Goal: Use online tool/utility: Utilize a website feature to perform a specific function

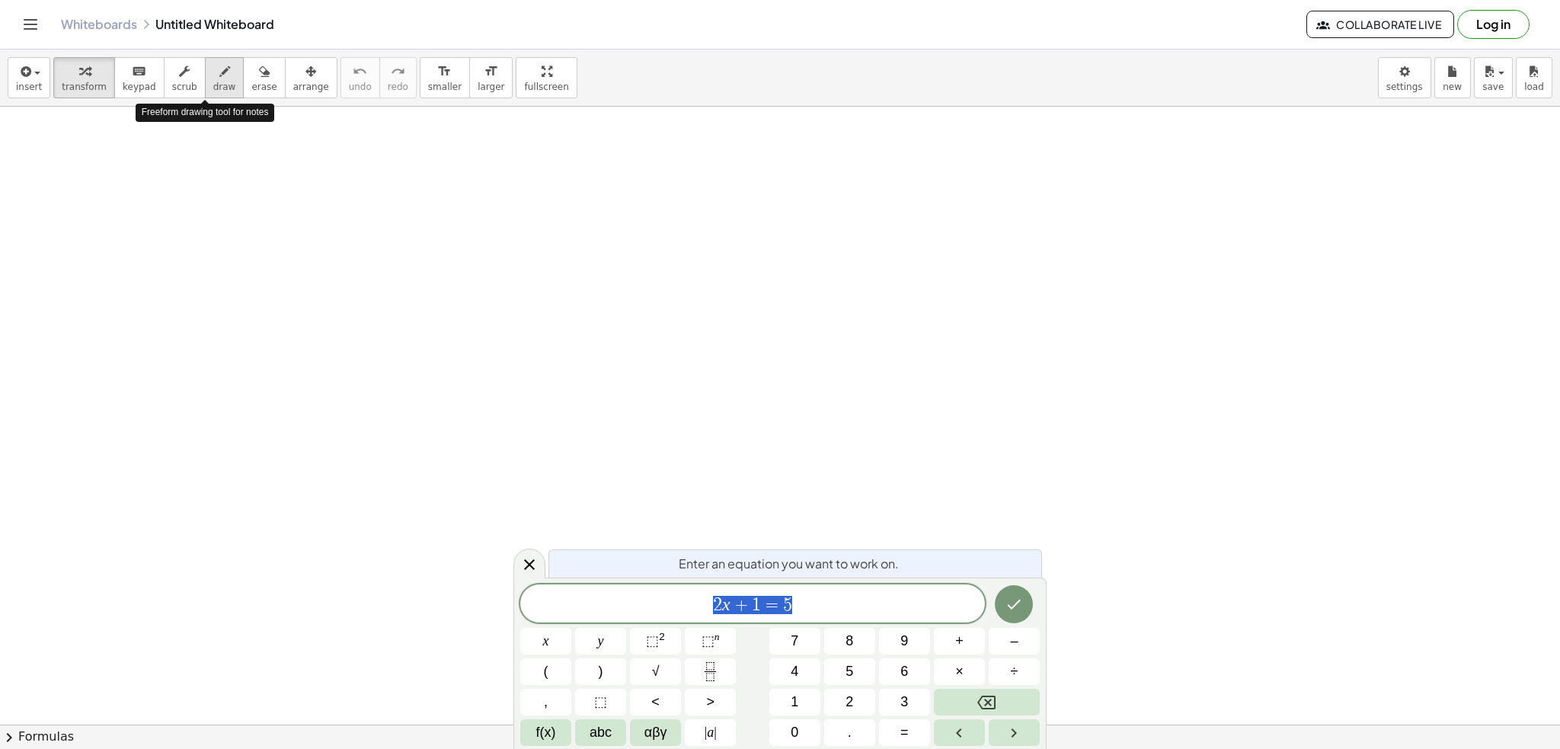
click at [213, 72] on div "button" at bounding box center [224, 71] width 23 height 18
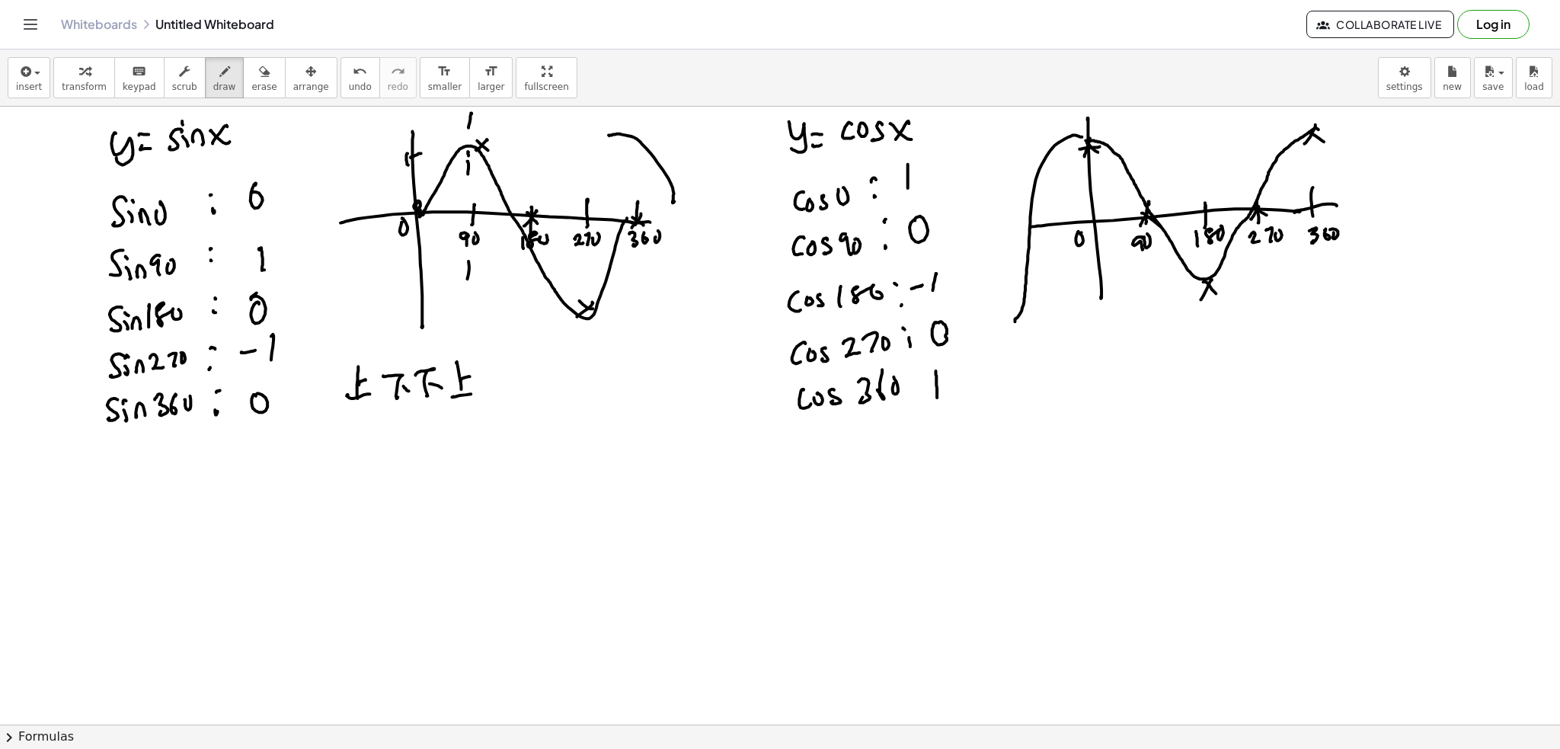
drag, startPoint x: 245, startPoint y: 66, endPoint x: 483, endPoint y: 98, distance: 239.7
click at [259, 67] on icon "button" at bounding box center [264, 71] width 11 height 18
drag, startPoint x: 673, startPoint y: 143, endPoint x: 854, endPoint y: 146, distance: 181.3
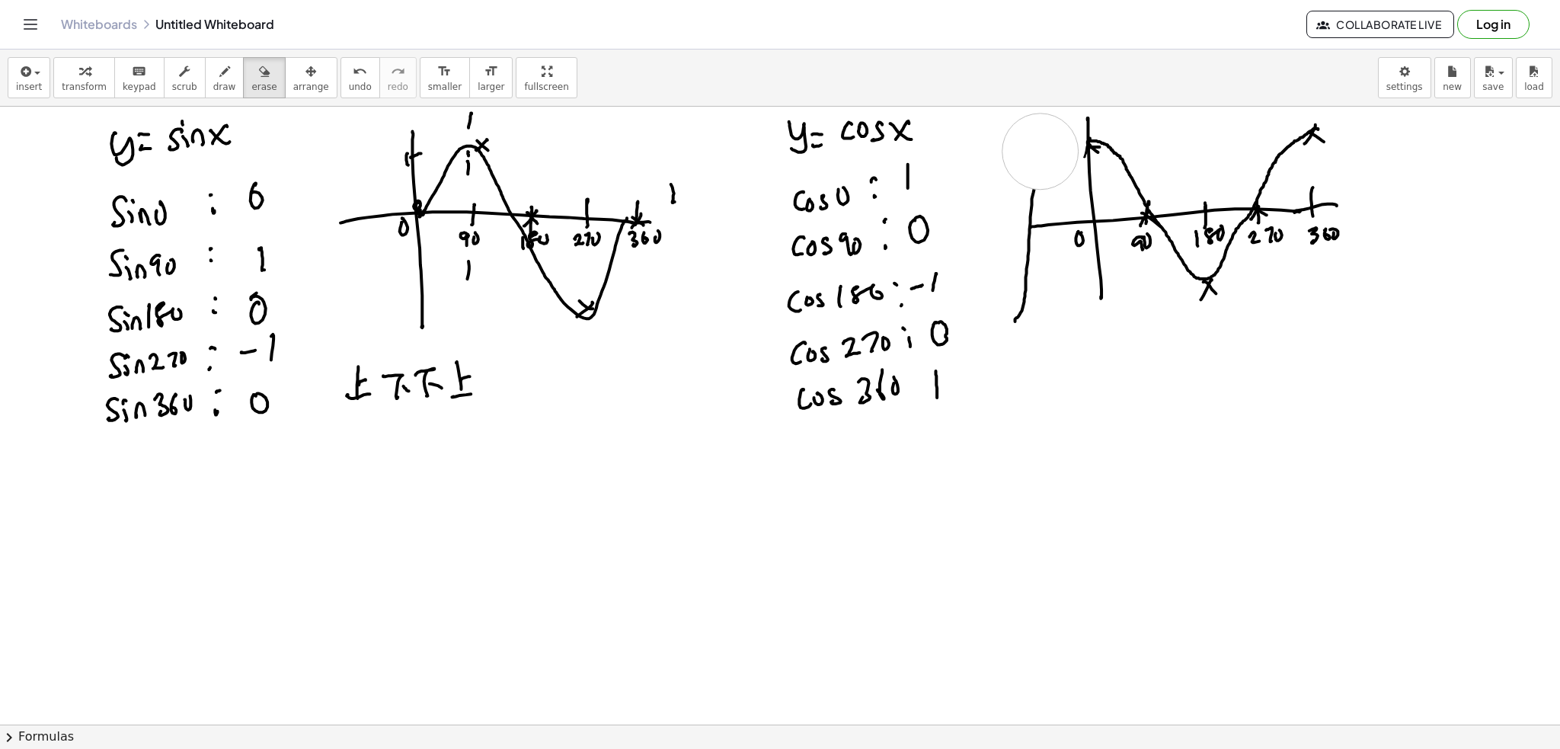
drag, startPoint x: 1042, startPoint y: 150, endPoint x: 1023, endPoint y: 173, distance: 29.3
drag, startPoint x: 1030, startPoint y: 224, endPoint x: 813, endPoint y: 244, distance: 217.9
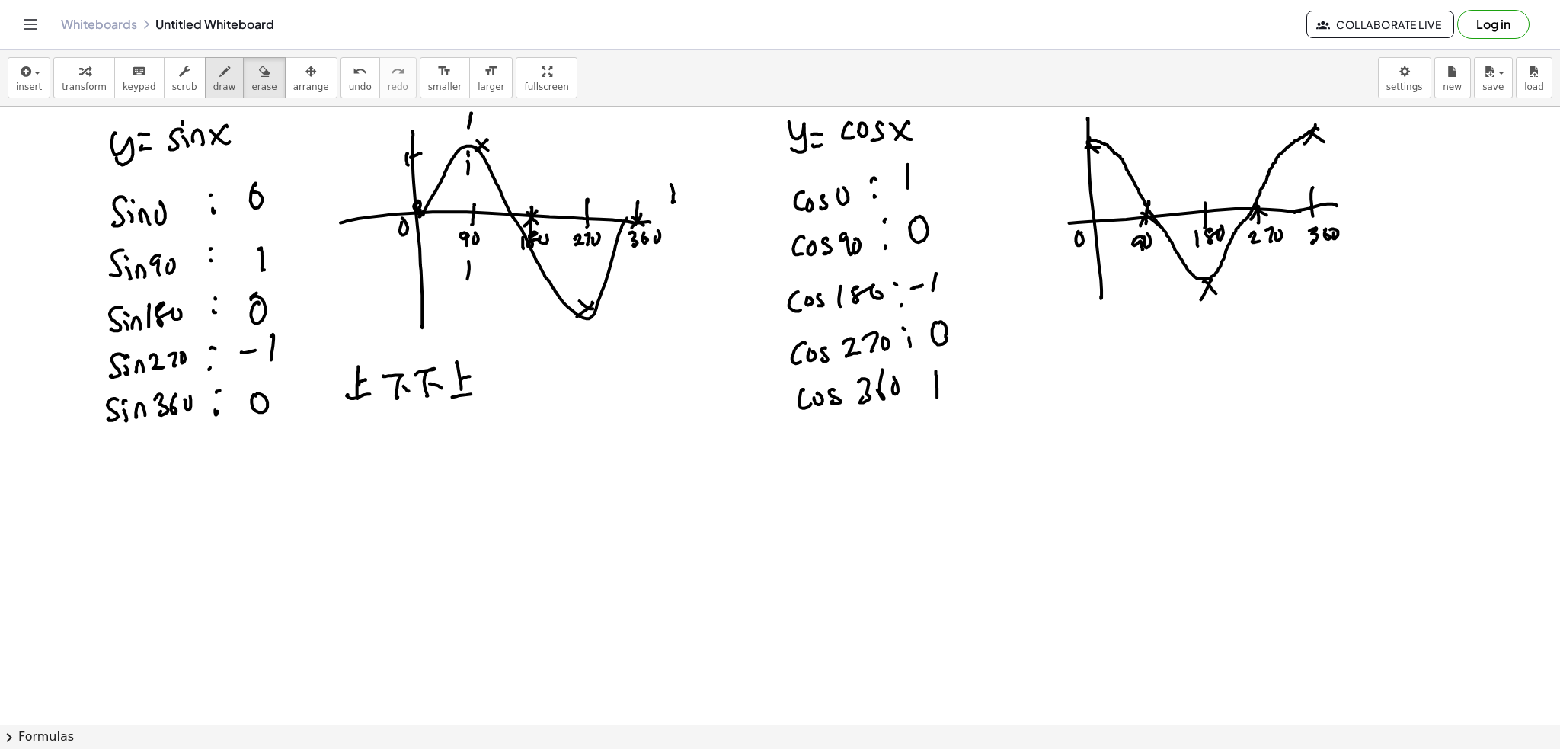
click at [219, 72] on icon "button" at bounding box center [224, 71] width 11 height 18
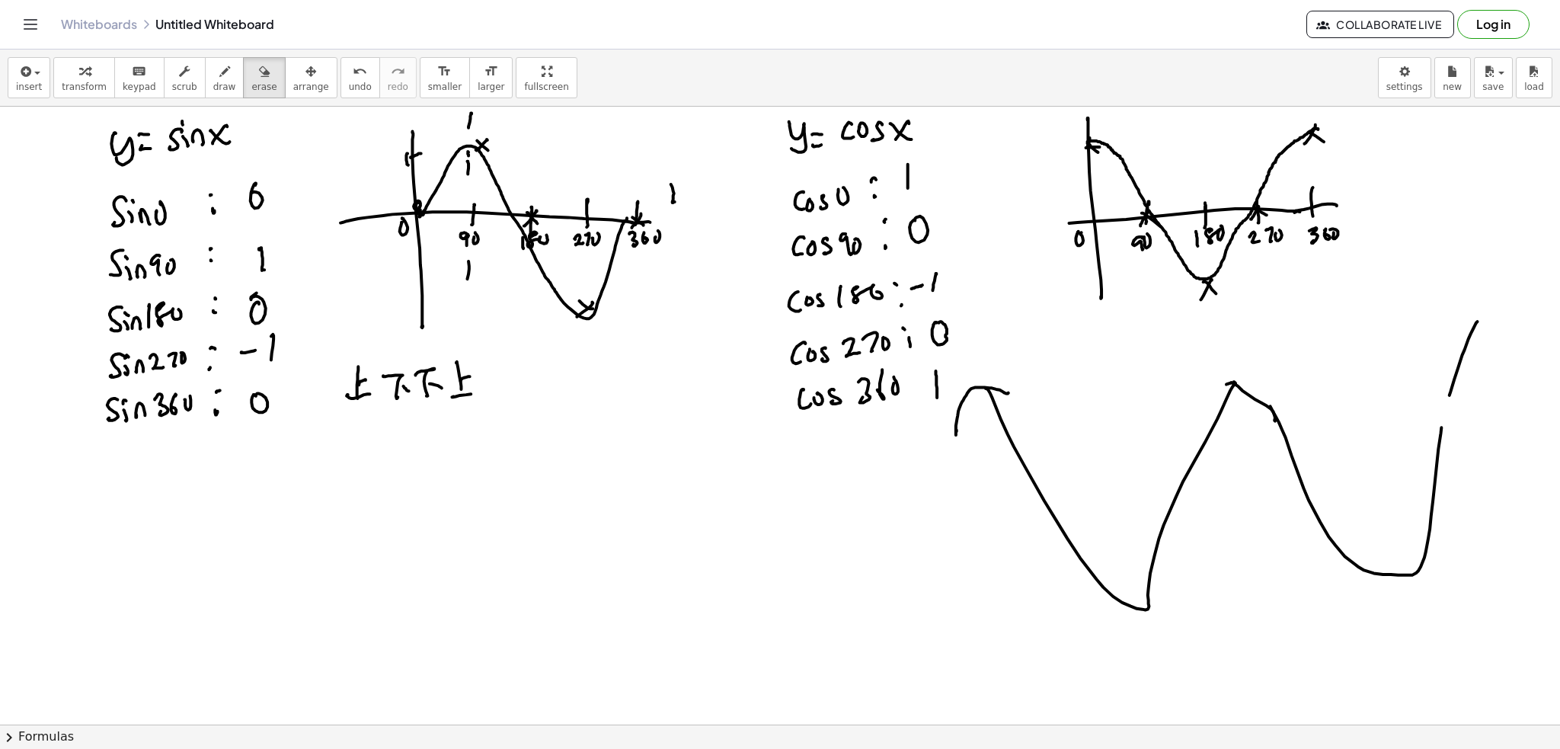
drag, startPoint x: 238, startPoint y: 75, endPoint x: 1016, endPoint y: 398, distance: 842.2
click at [259, 75] on icon "button" at bounding box center [264, 71] width 11 height 18
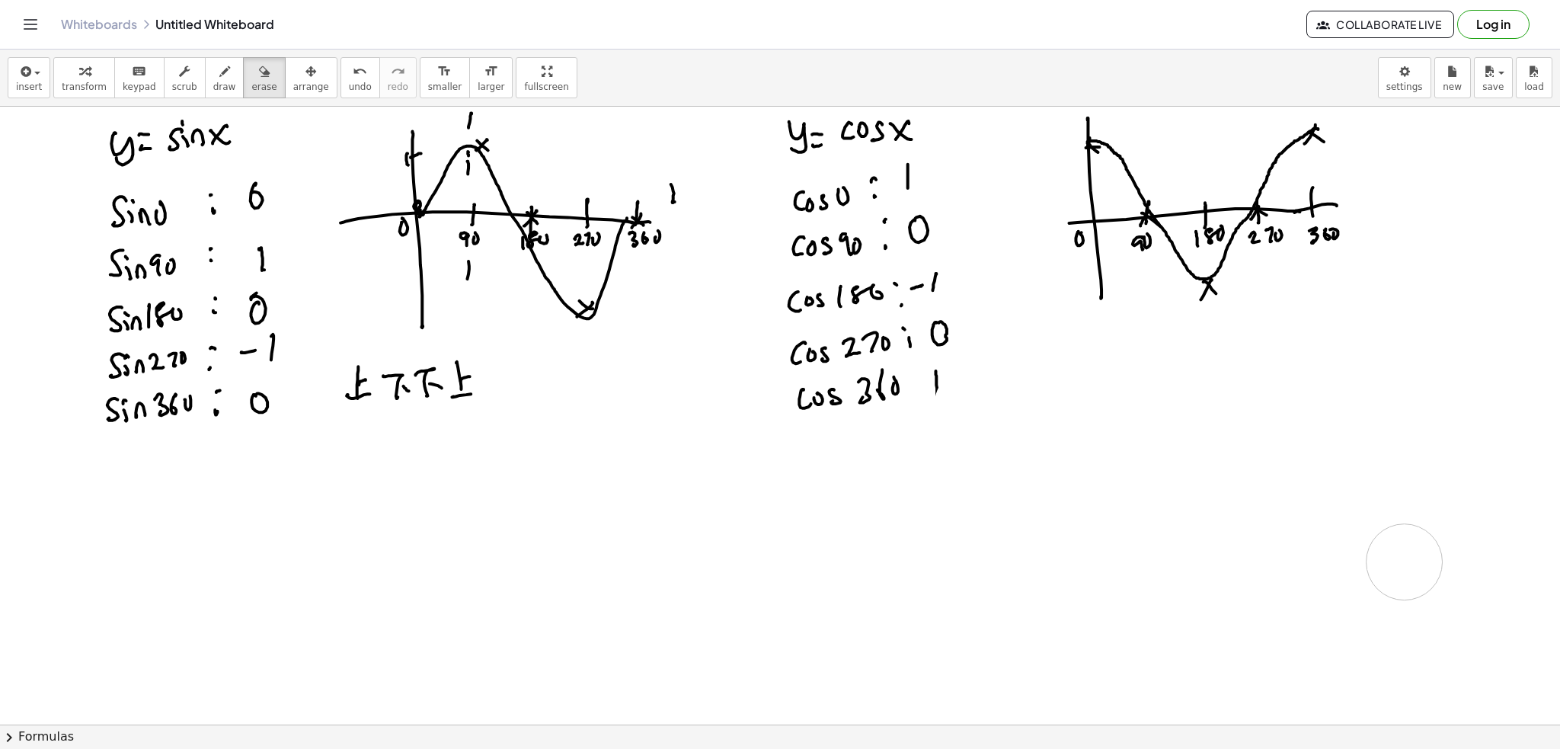
drag, startPoint x: 972, startPoint y: 407, endPoint x: 1331, endPoint y: 557, distance: 388.8
click at [27, 26] on icon "Toggle navigation" at bounding box center [30, 24] width 18 height 18
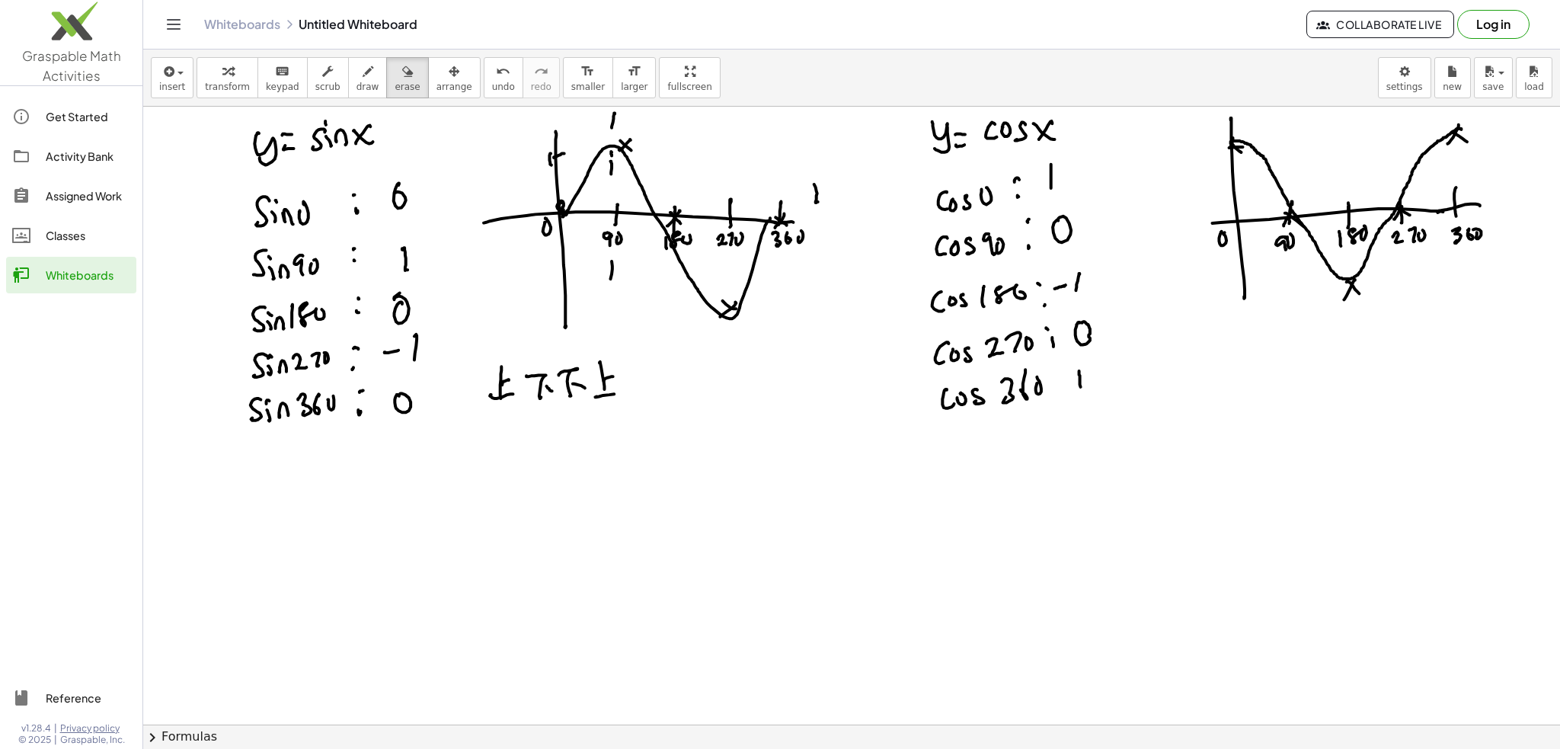
click at [172, 28] on icon "Toggle navigation" at bounding box center [174, 24] width 13 height 9
